Goal: Book appointment/travel/reservation

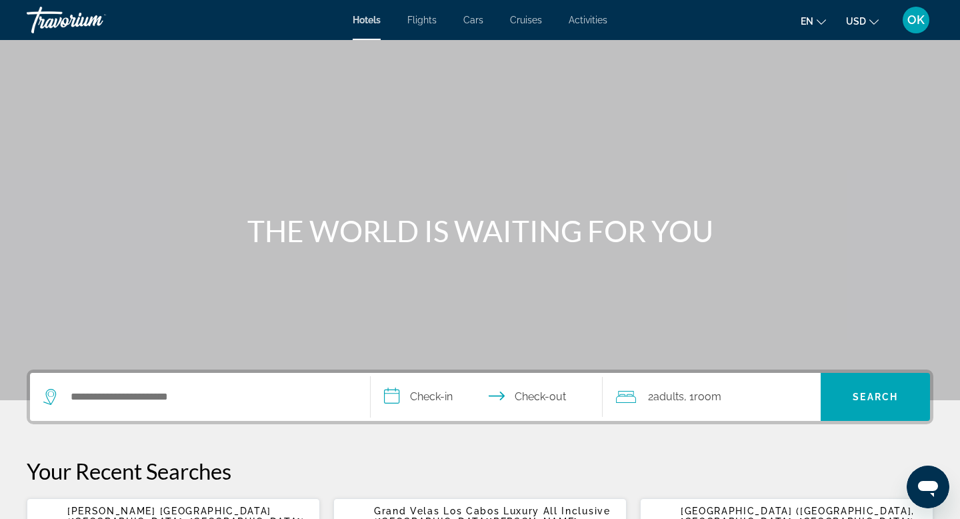
click at [589, 21] on span "Activities" at bounding box center [588, 20] width 39 height 11
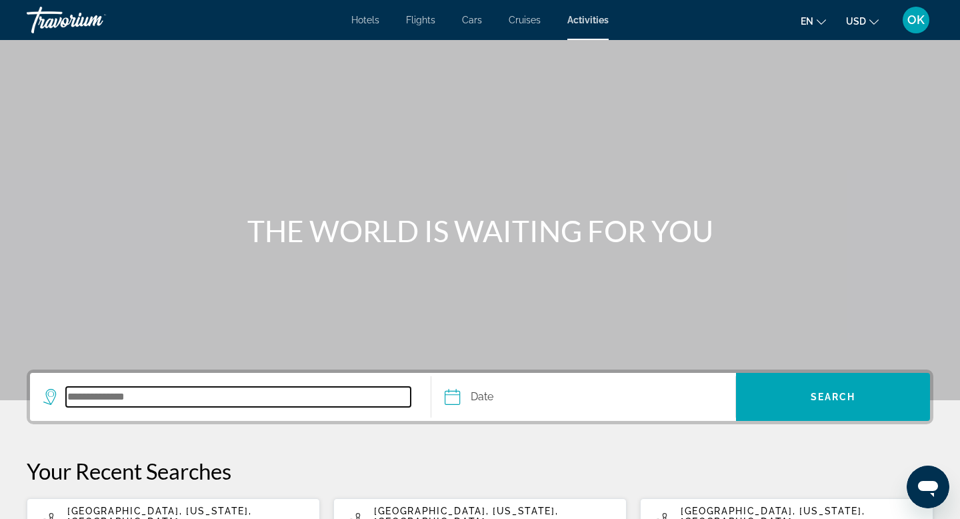
click at [187, 393] on input "Search destination" at bounding box center [238, 397] width 345 height 20
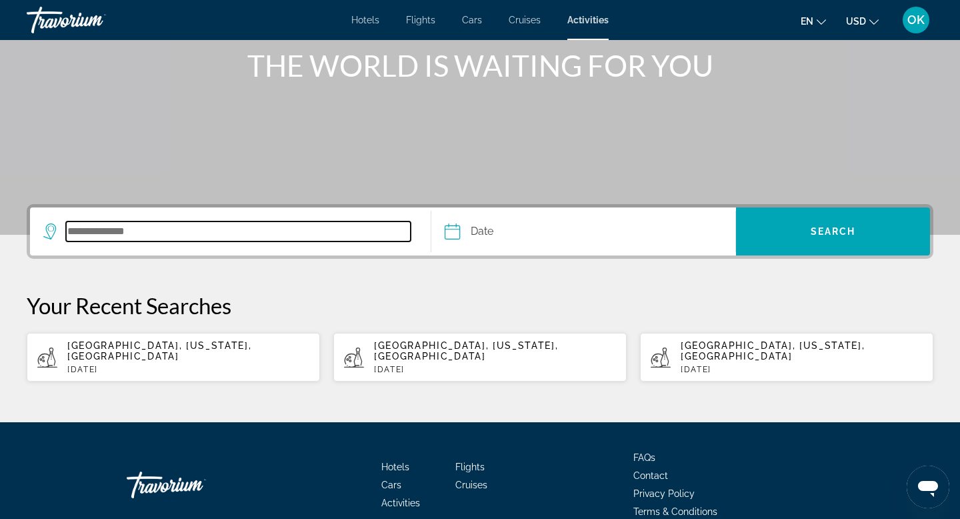
scroll to position [162, 0]
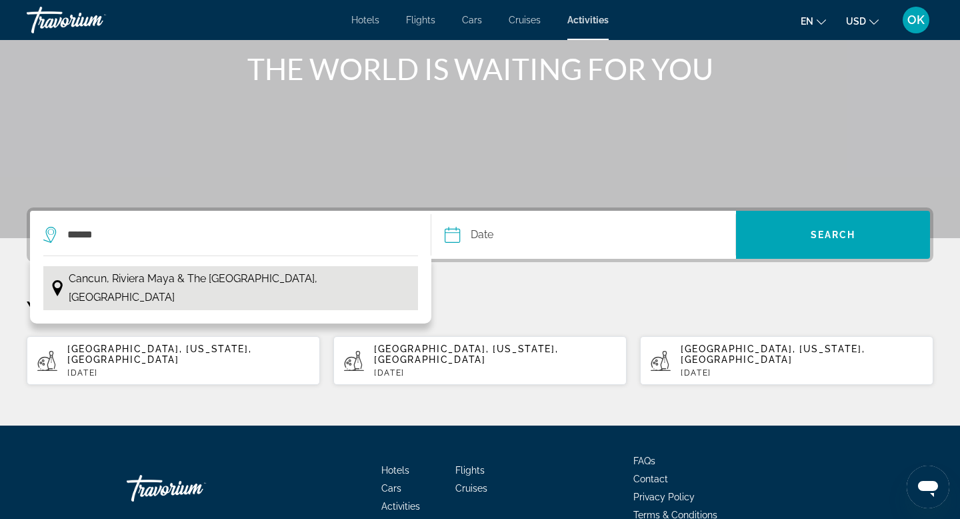
click at [200, 287] on span "Cancun, Riviera Maya & the [GEOGRAPHIC_DATA], [GEOGRAPHIC_DATA]" at bounding box center [240, 287] width 343 height 37
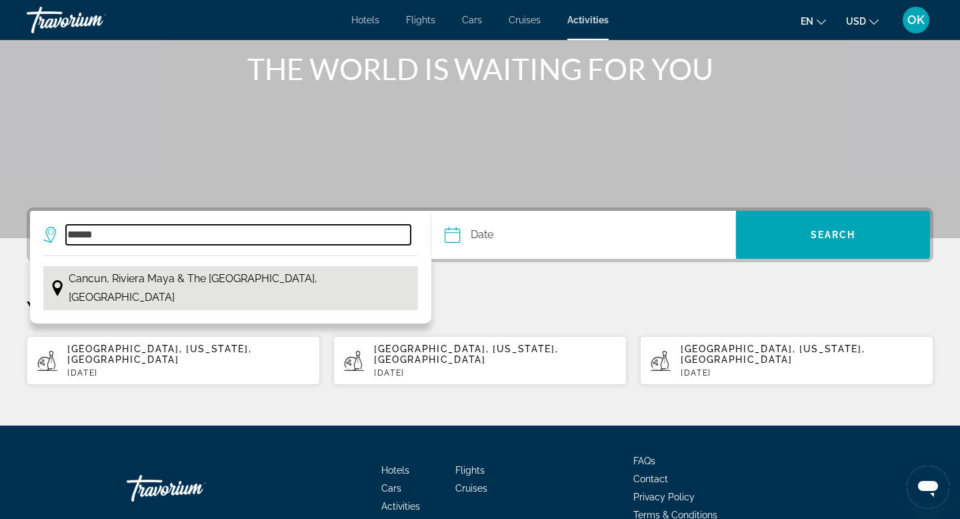
type input "**********"
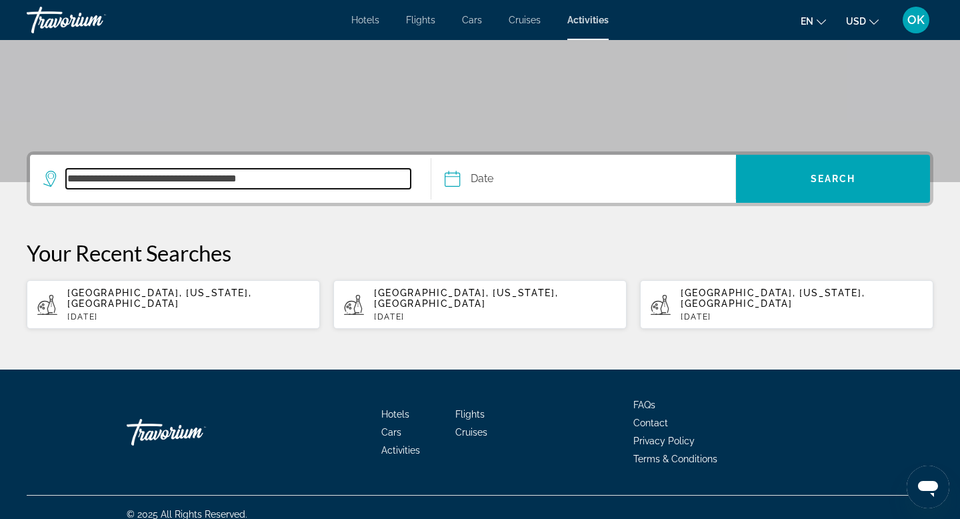
scroll to position [221, 0]
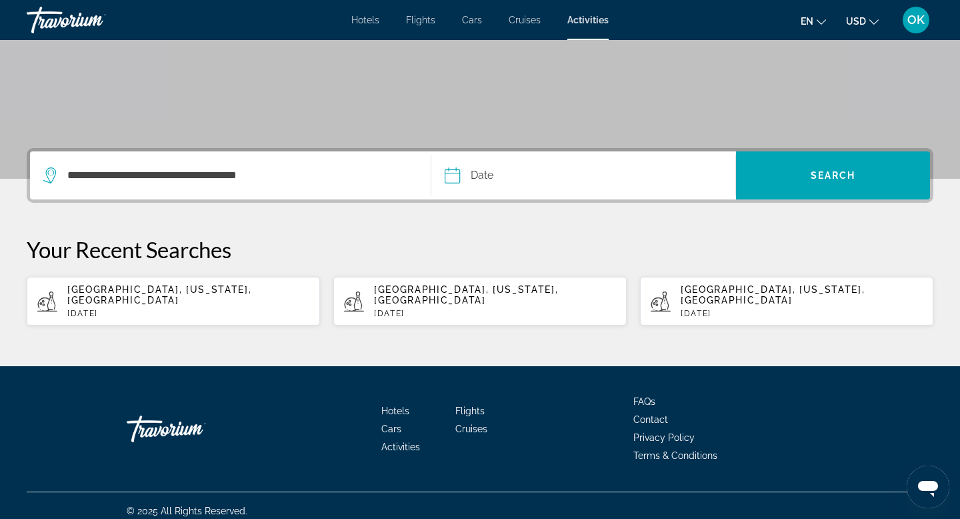
click at [482, 173] on input "Date" at bounding box center [516, 177] width 151 height 52
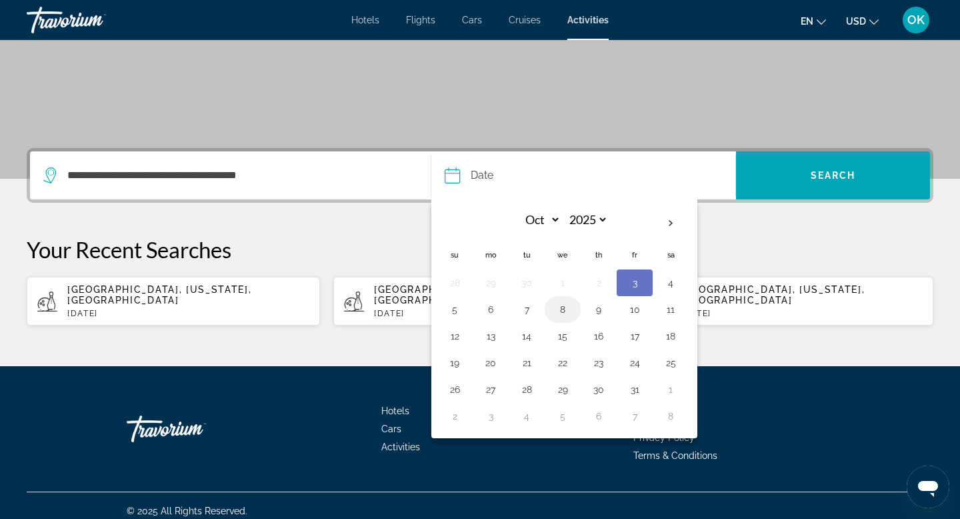
click at [563, 309] on button "8" at bounding box center [562, 309] width 21 height 19
type input "**********"
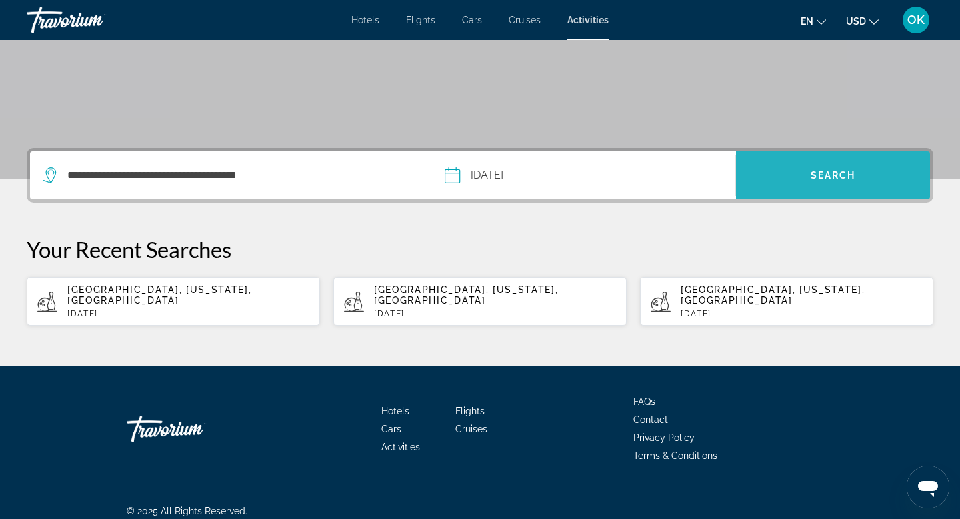
click at [870, 165] on span "Search" at bounding box center [833, 175] width 194 height 32
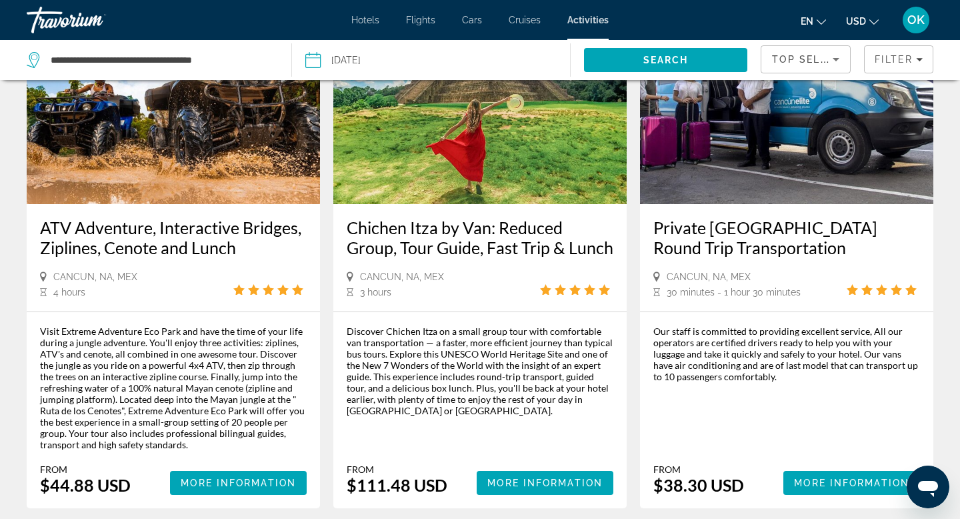
scroll to position [1920, 0]
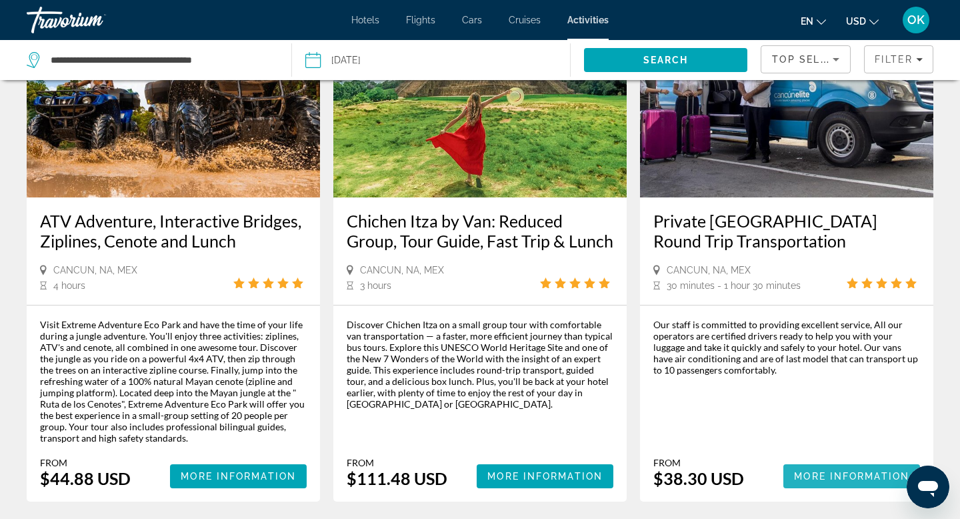
click at [820, 471] on span "More Information" at bounding box center [851, 476] width 115 height 11
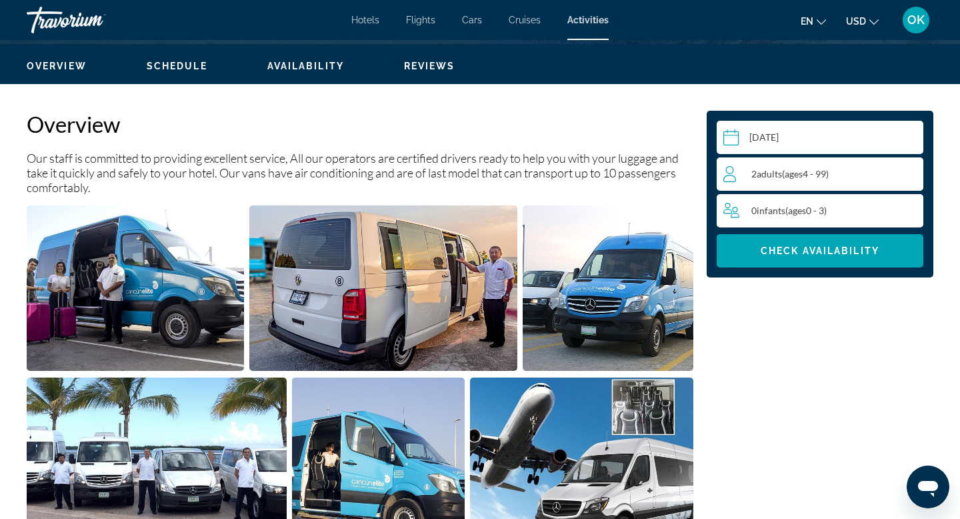
scroll to position [413, 0]
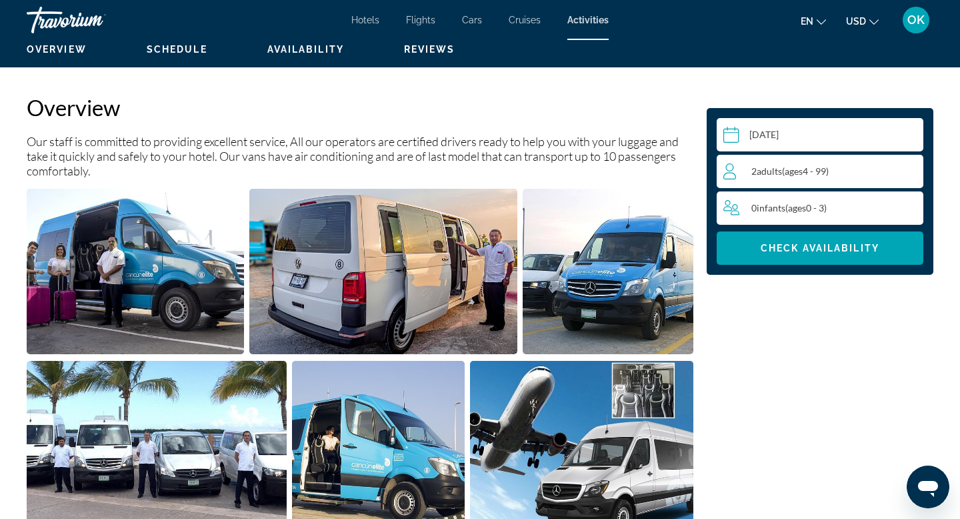
click at [835, 173] on div "2 Adult Adults ( ages [DEMOGRAPHIC_DATA])" at bounding box center [823, 171] width 199 height 16
click at [909, 172] on icon "Increment adults" at bounding box center [910, 171] width 12 height 16
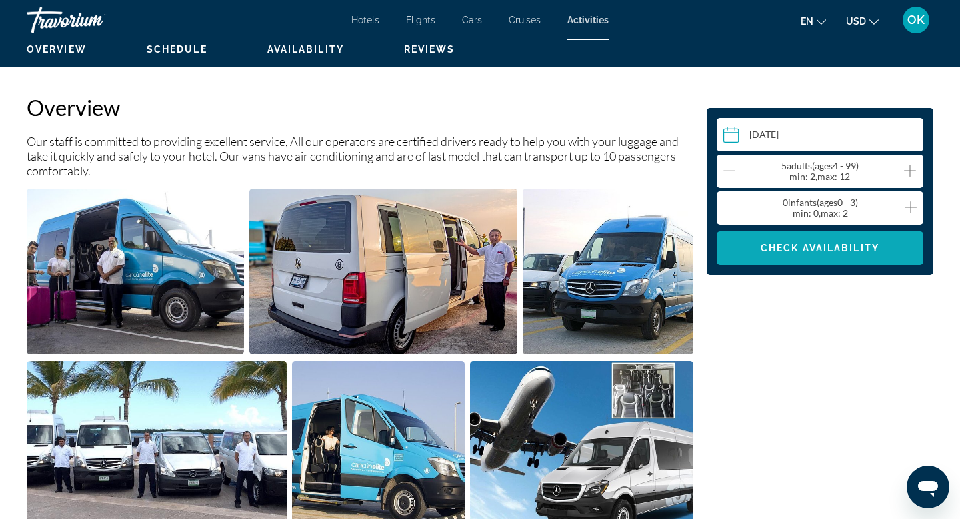
click at [841, 255] on span "Main content" at bounding box center [820, 248] width 207 height 32
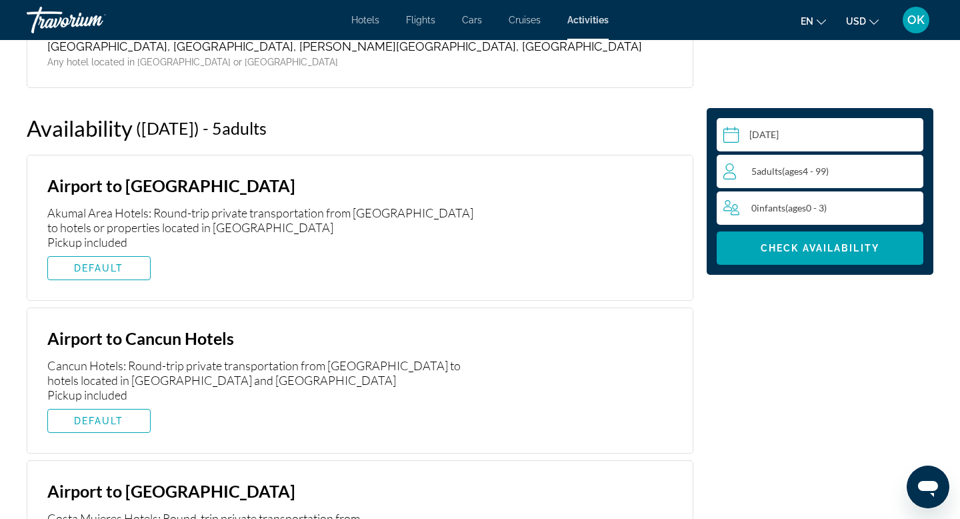
scroll to position [1679, 0]
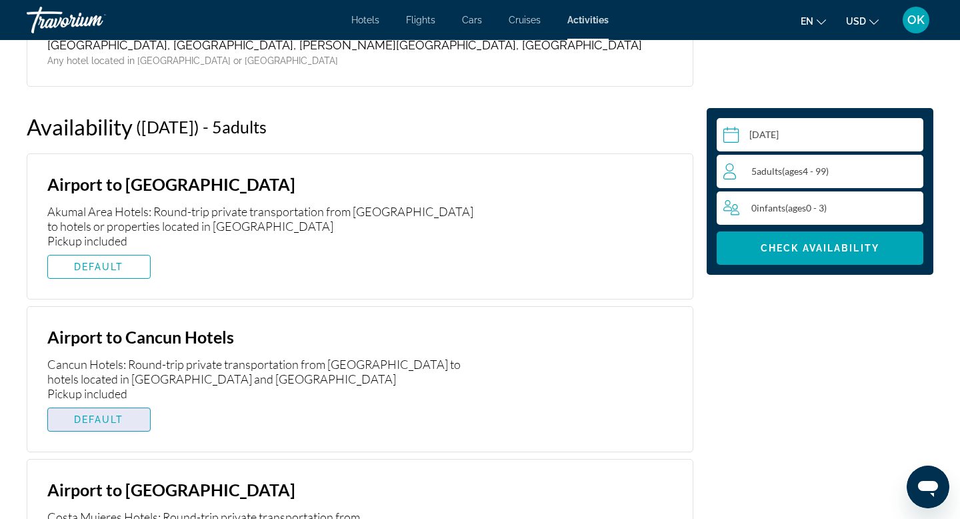
click at [121, 410] on span "Main content" at bounding box center [99, 419] width 102 height 32
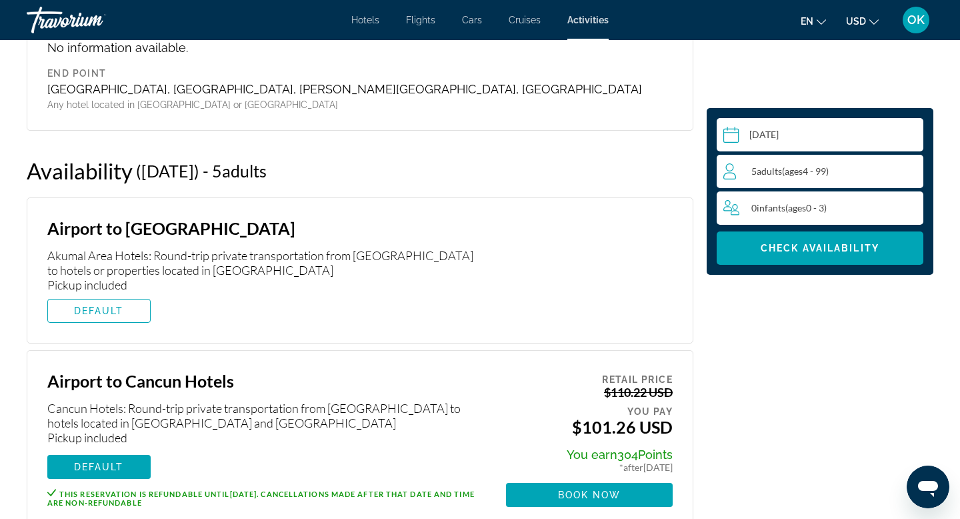
scroll to position [1673, 0]
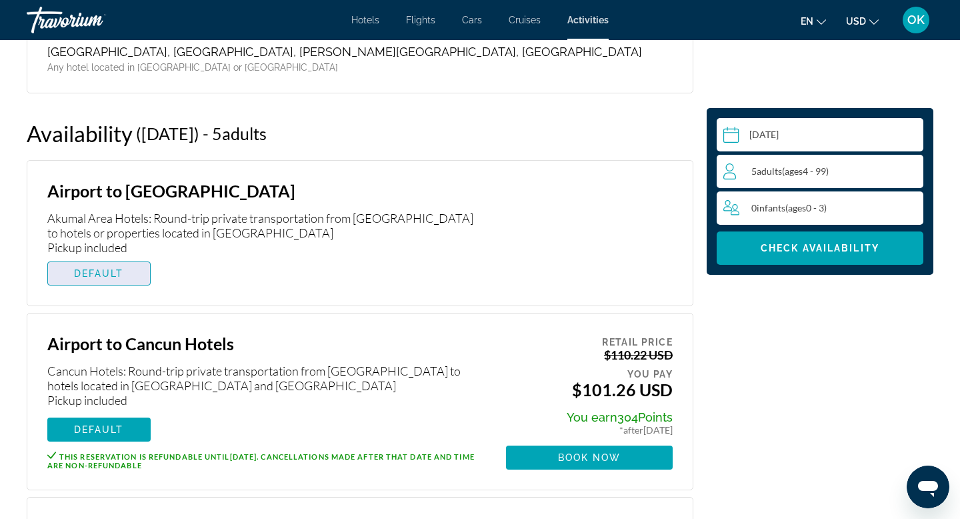
click at [128, 275] on span "Main content" at bounding box center [99, 273] width 102 height 32
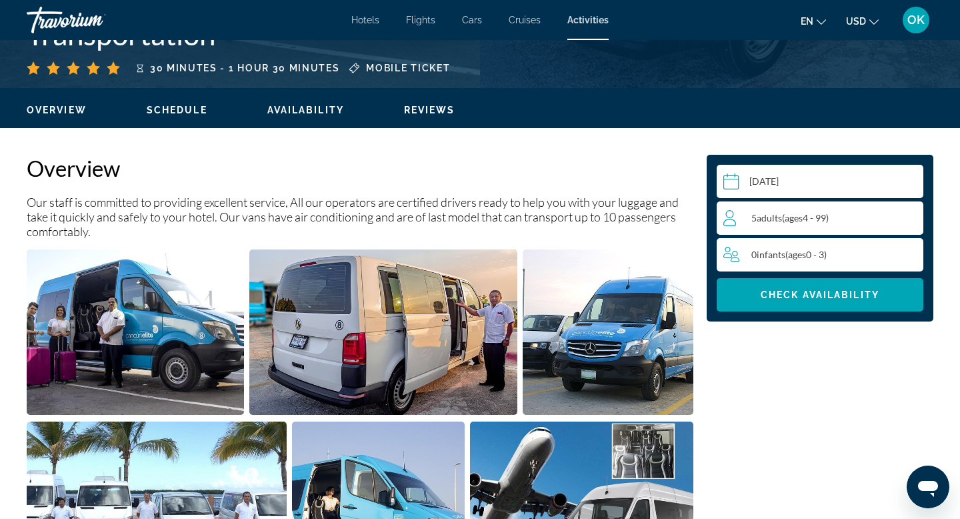
scroll to position [353, 0]
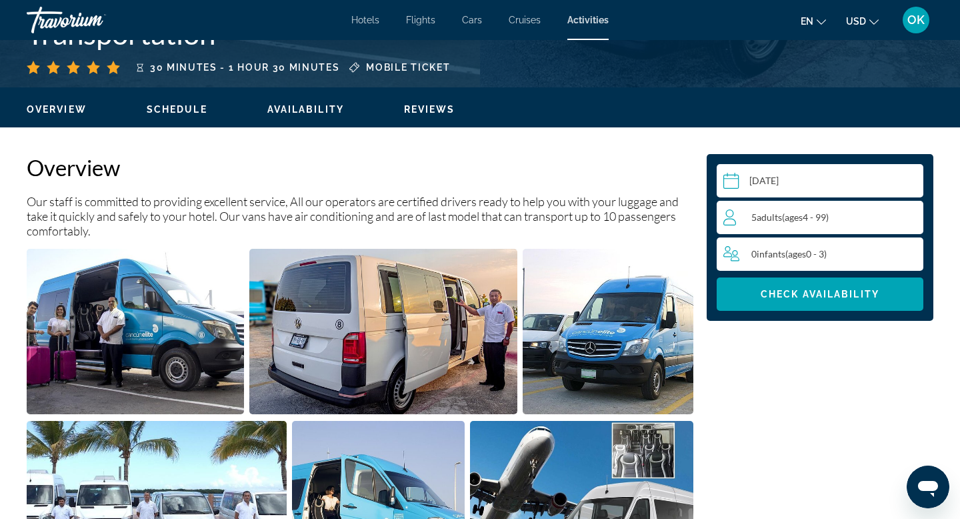
click at [305, 110] on span "Availability" at bounding box center [305, 109] width 77 height 11
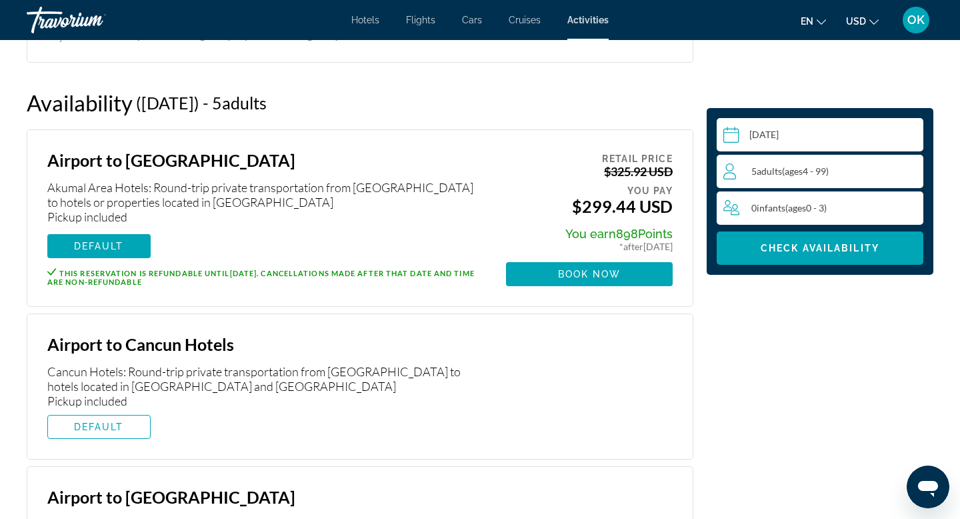
scroll to position [1713, 0]
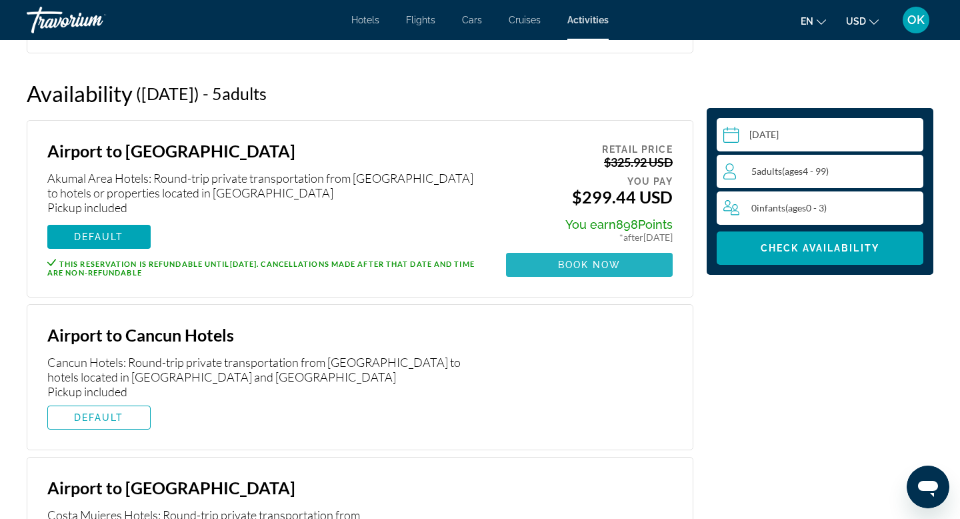
click at [532, 265] on span "Main content" at bounding box center [589, 265] width 167 height 32
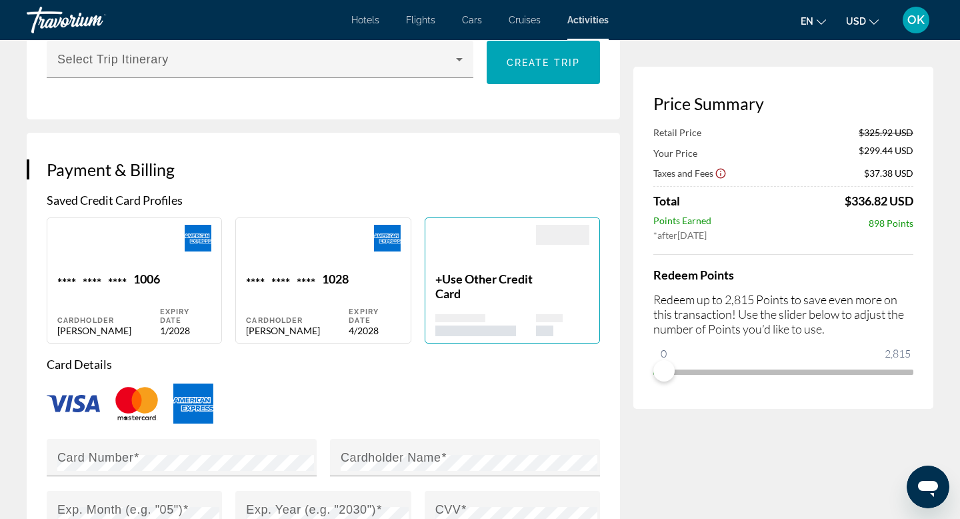
scroll to position [2982, 0]
